Goal: Information Seeking & Learning: Learn about a topic

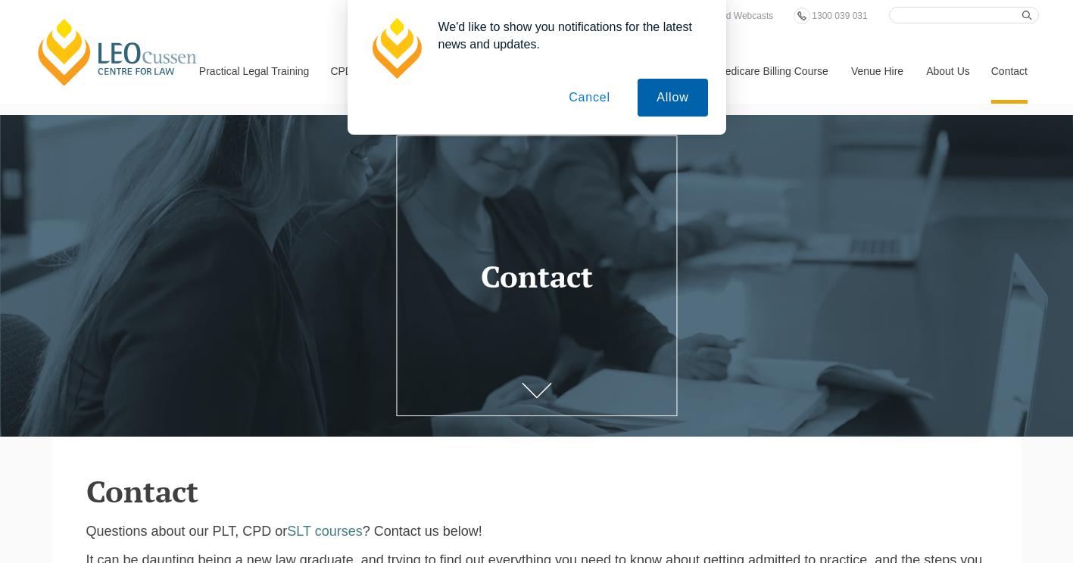
click at [676, 94] on button "Allow" at bounding box center [673, 98] width 70 height 38
